Goal: Register for event/course

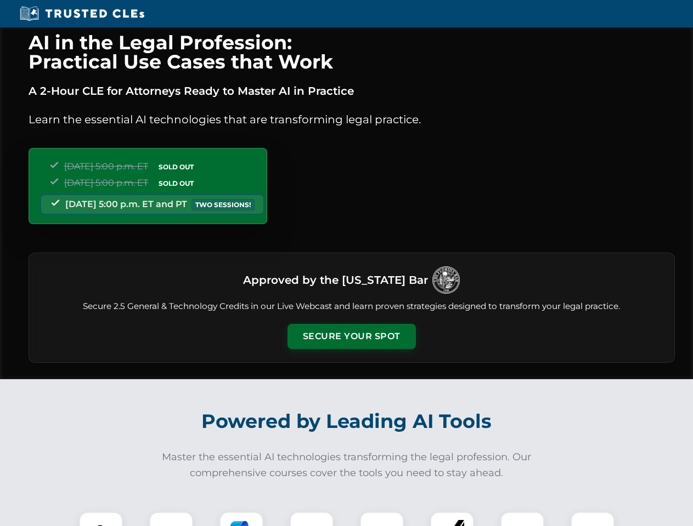
click at [351, 337] on button "Secure Your Spot" at bounding box center [351, 336] width 128 height 25
click at [101, 519] on img at bounding box center [101, 534] width 32 height 32
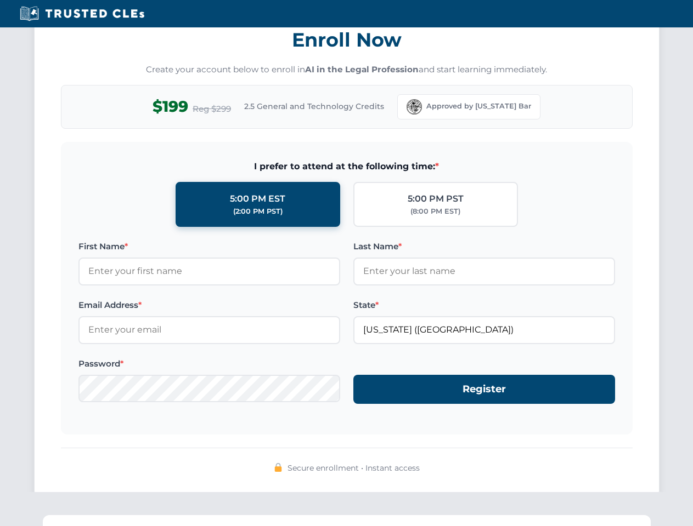
scroll to position [1076, 0]
